Goal: Find specific page/section: Find specific page/section

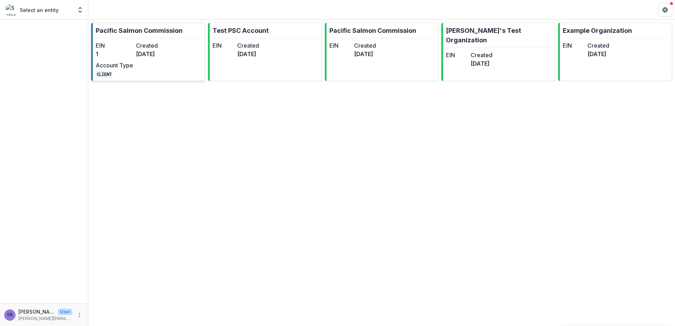
click at [117, 47] on dt "EIN" at bounding box center [114, 45] width 37 height 8
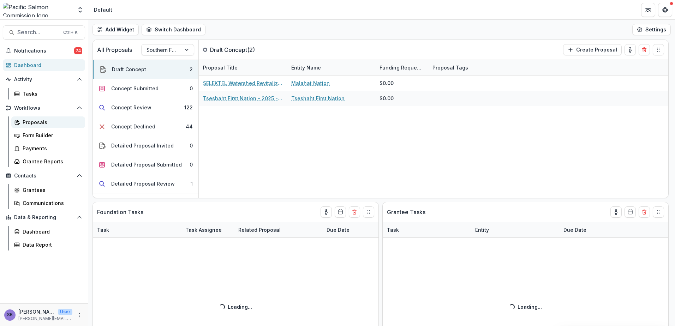
click at [43, 122] on div "Proposals" at bounding box center [51, 122] width 57 height 7
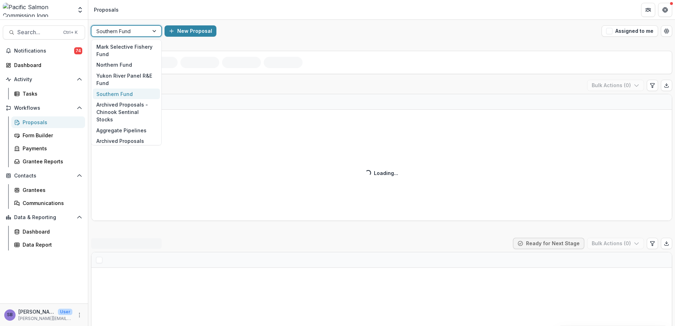
click at [147, 33] on div "Southern Fund" at bounding box center [119, 31] width 57 height 10
click at [147, 52] on div "Mark Selective Fishery Fund" at bounding box center [126, 50] width 67 height 18
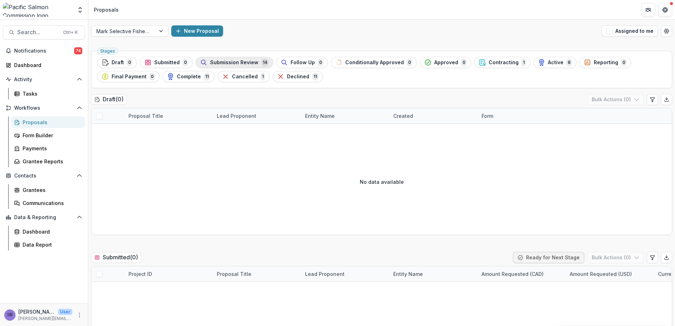
click at [242, 61] on span "Submission Review" at bounding box center [234, 63] width 48 height 6
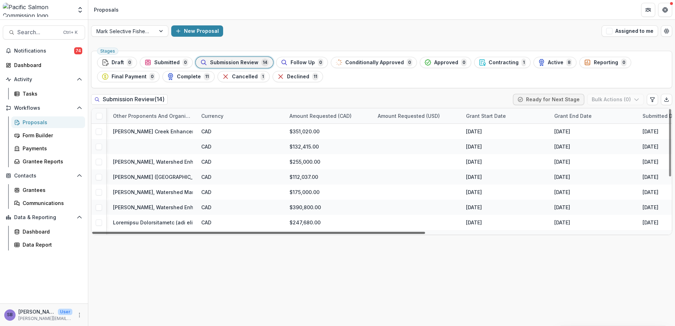
scroll to position [0, 424]
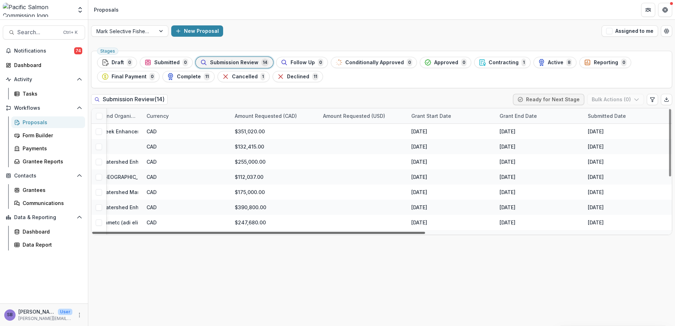
drag, startPoint x: 399, startPoint y: 232, endPoint x: 689, endPoint y: 288, distance: 294.9
click at [425, 234] on div at bounding box center [258, 233] width 333 height 2
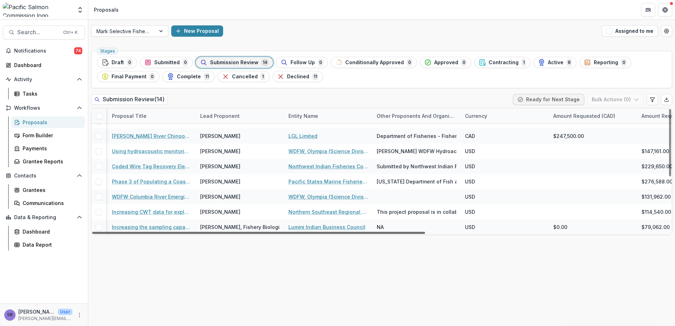
scroll to position [102, 0]
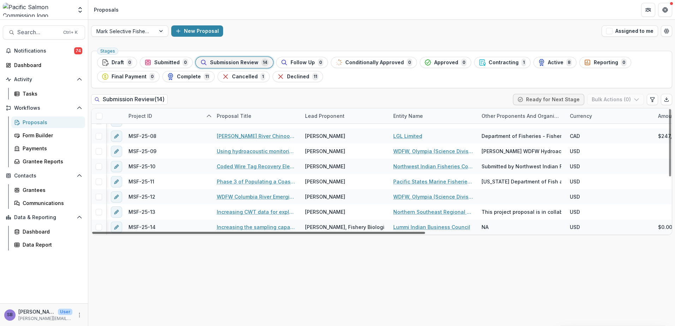
drag, startPoint x: 499, startPoint y: 233, endPoint x: 221, endPoint y: 240, distance: 278.1
click at [221, 234] on div at bounding box center [258, 233] width 333 height 2
